Goal: Task Accomplishment & Management: Use online tool/utility

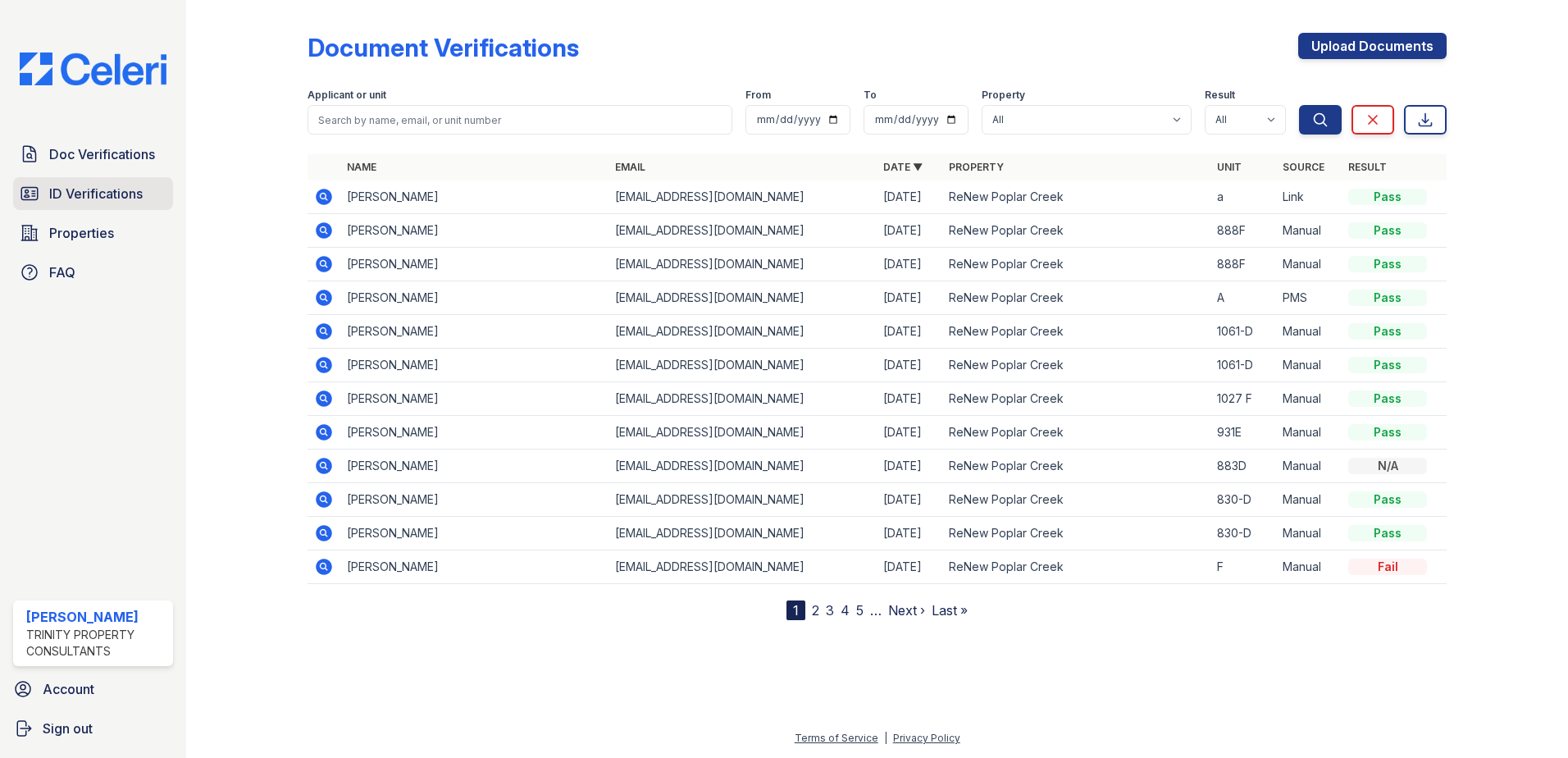
click at [81, 202] on span "ID Verifications" at bounding box center [96, 194] width 94 height 20
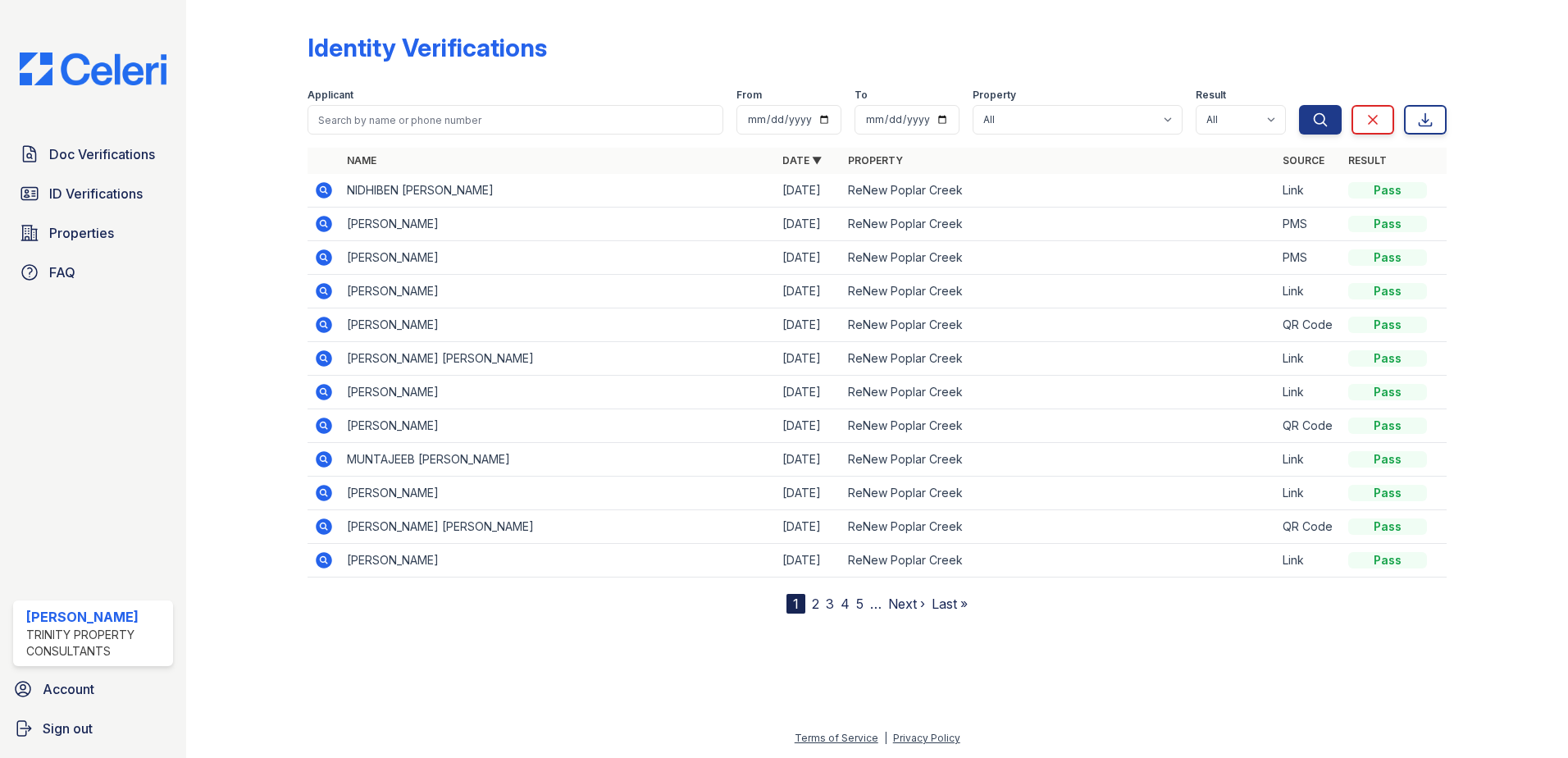
click at [81, 202] on span "ID Verifications" at bounding box center [96, 194] width 94 height 20
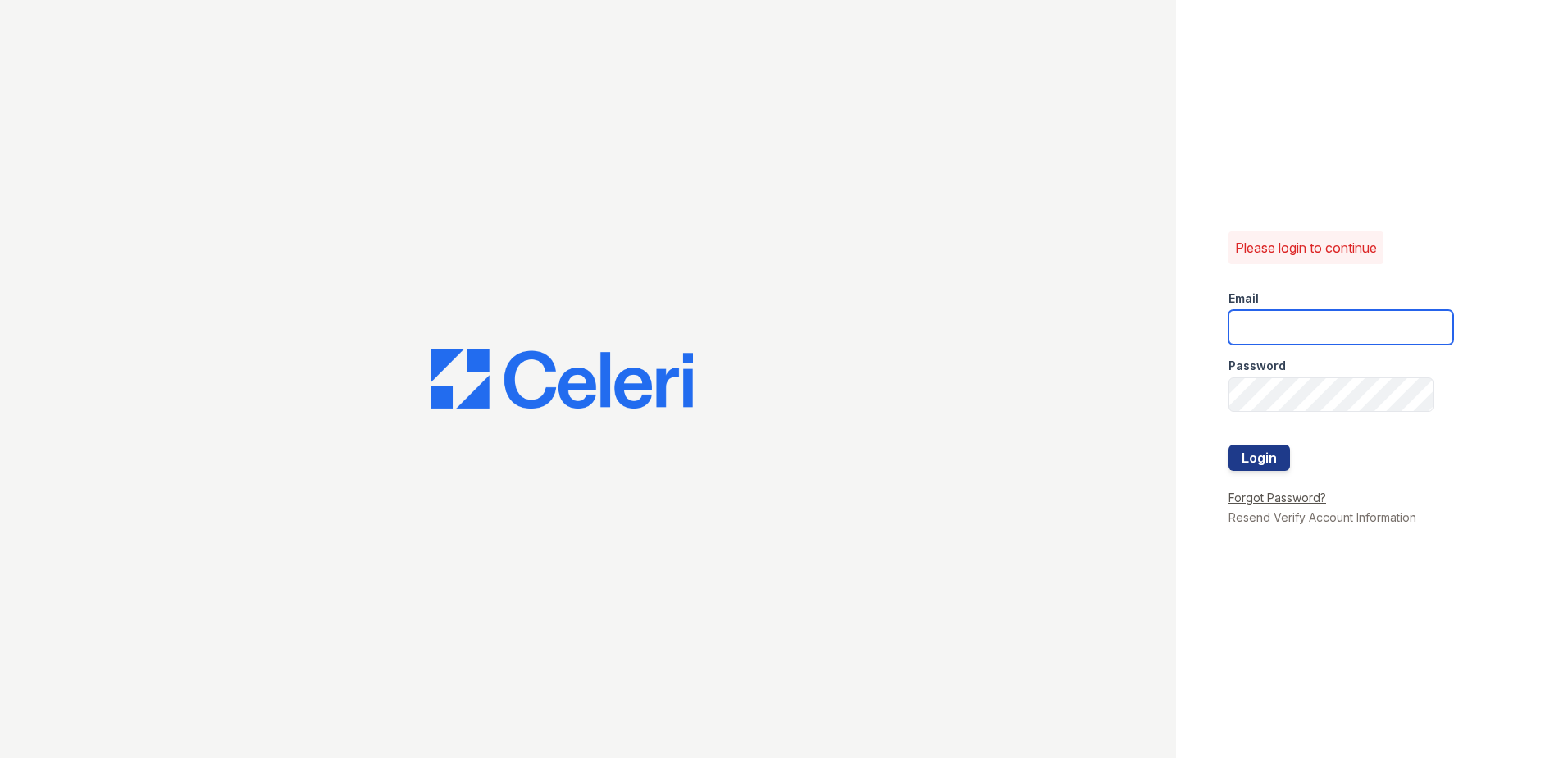
type input "[EMAIL_ADDRESS][DOMAIN_NAME]"
click at [1268, 446] on button "Login" at bounding box center [1259, 458] width 61 height 26
click at [1272, 454] on button "Login" at bounding box center [1259, 458] width 61 height 26
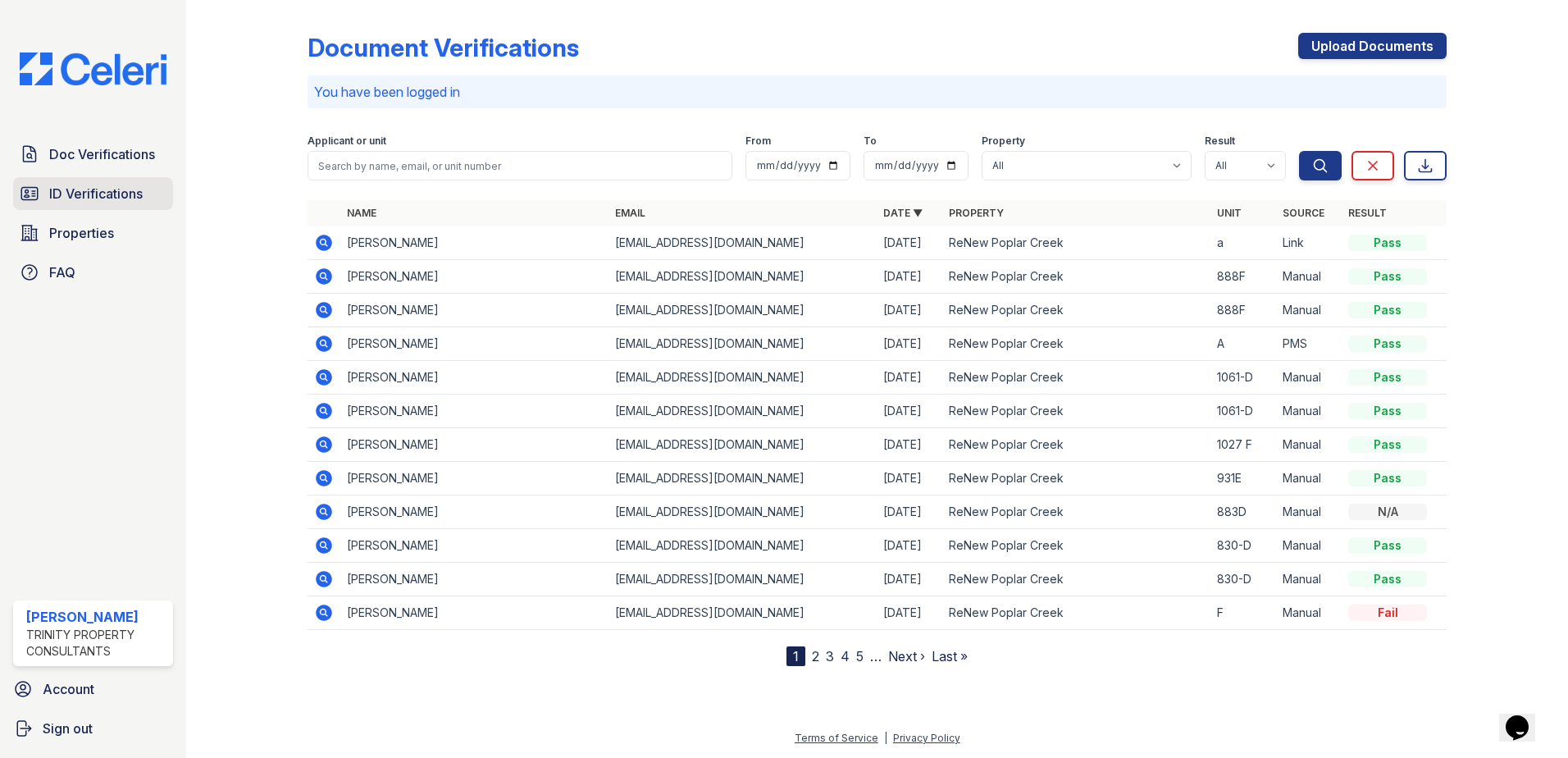
click at [145, 186] on link "ID Verifications" at bounding box center [92, 193] width 160 height 33
